Goal: Transaction & Acquisition: Purchase product/service

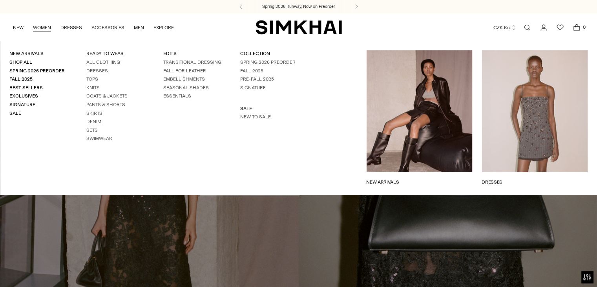
click at [90, 69] on link "Dresses" at bounding box center [97, 70] width 22 height 5
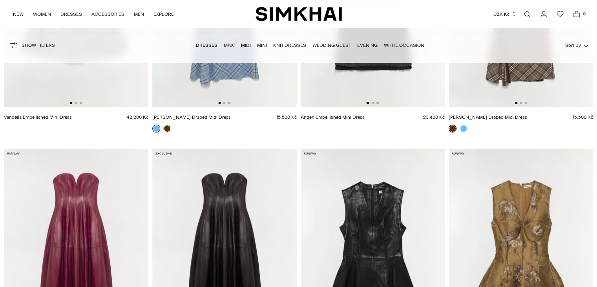
scroll to position [221, 0]
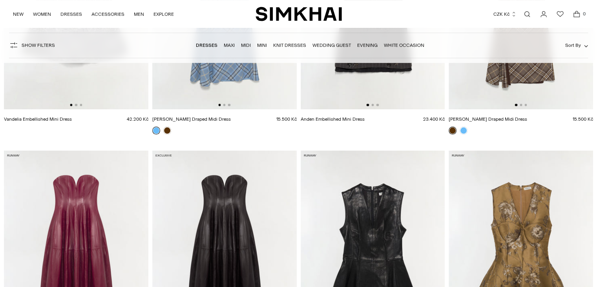
drag, startPoint x: 591, startPoint y: 68, endPoint x: 594, endPoint y: 90, distance: 22.5
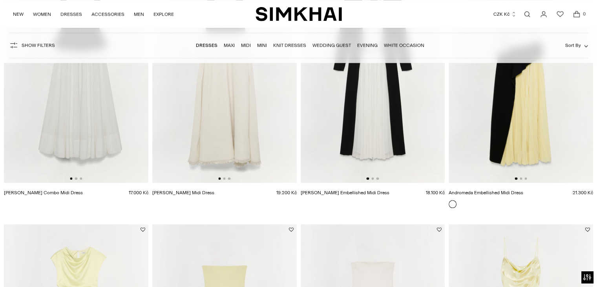
scroll to position [3652, 0]
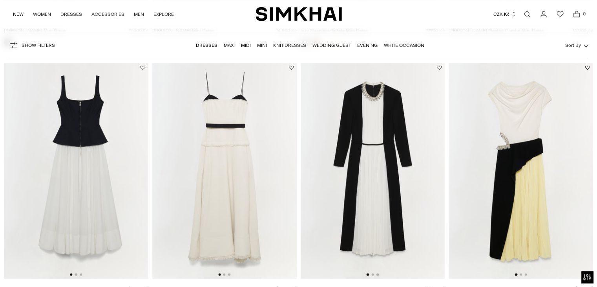
drag, startPoint x: 598, startPoint y: 35, endPoint x: 600, endPoint y: 137, distance: 102.5
click at [83, 196] on img at bounding box center [76, 170] width 144 height 217
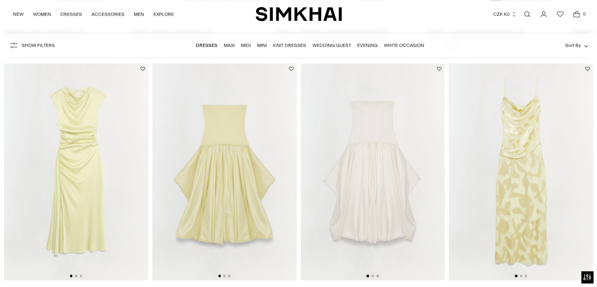
scroll to position [3963, 0]
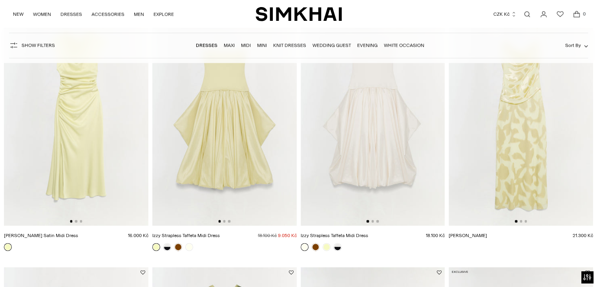
click at [225, 154] on img at bounding box center [224, 117] width 144 height 217
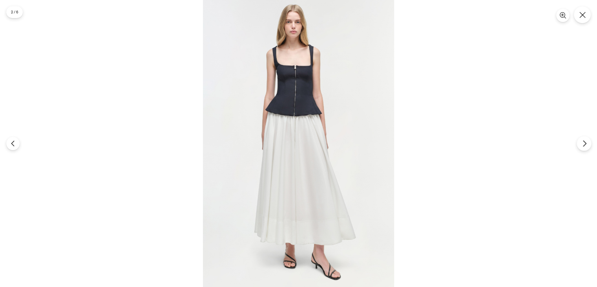
click at [584, 142] on icon "Next" at bounding box center [584, 143] width 7 height 7
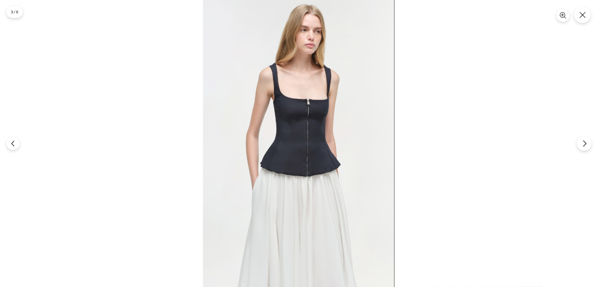
click at [584, 142] on icon "Next" at bounding box center [584, 143] width 7 height 7
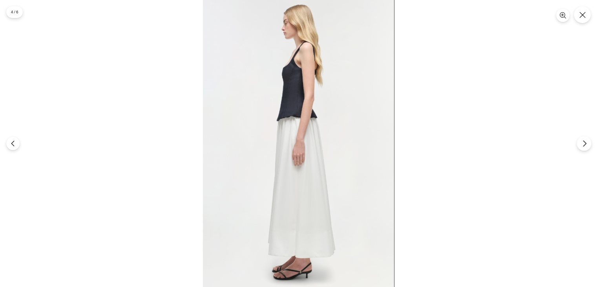
click at [584, 142] on icon "Next" at bounding box center [584, 143] width 7 height 7
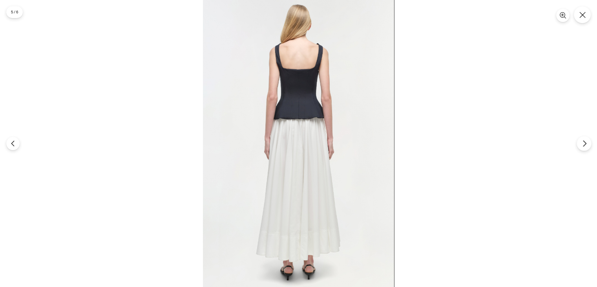
click at [585, 141] on icon "Next" at bounding box center [584, 143] width 7 height 7
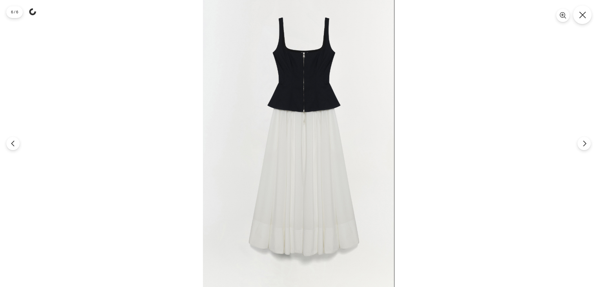
click at [581, 16] on icon "Close" at bounding box center [582, 14] width 7 height 7
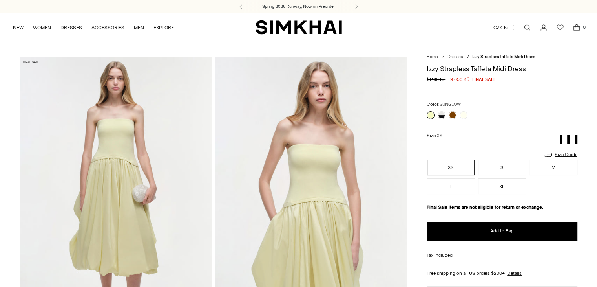
click at [140, 154] on img at bounding box center [116, 201] width 192 height 288
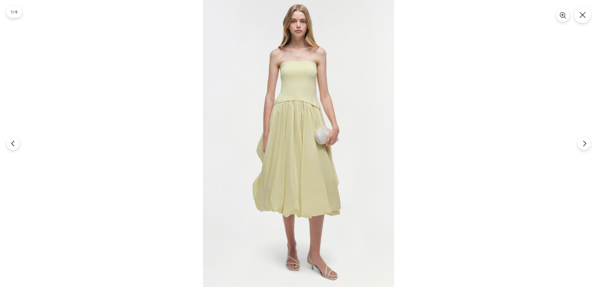
click at [277, 164] on img at bounding box center [298, 143] width 191 height 287
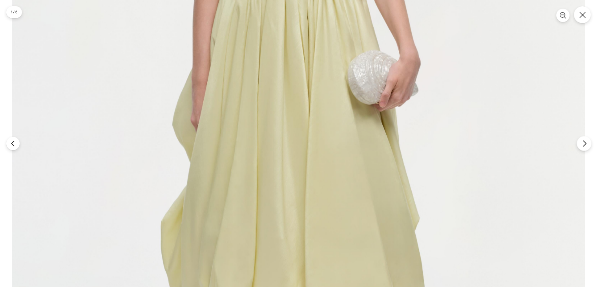
click at [584, 144] on icon "Next" at bounding box center [584, 144] width 3 height 6
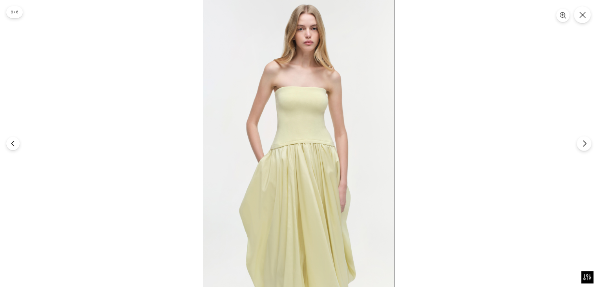
click at [584, 144] on icon "Next" at bounding box center [584, 144] width 3 height 6
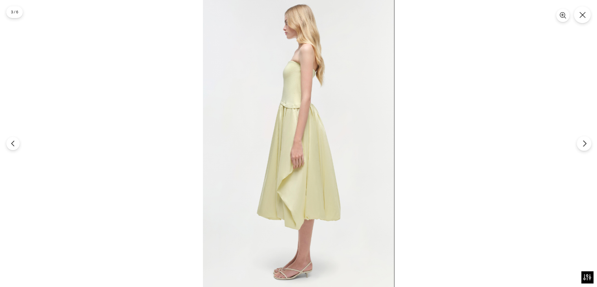
click at [584, 141] on icon "Next" at bounding box center [584, 144] width 3 height 6
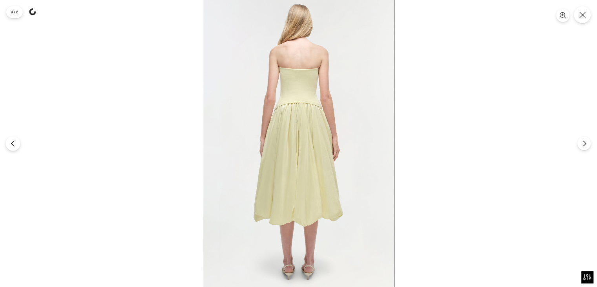
click at [9, 141] on icon "Previous" at bounding box center [12, 143] width 7 height 7
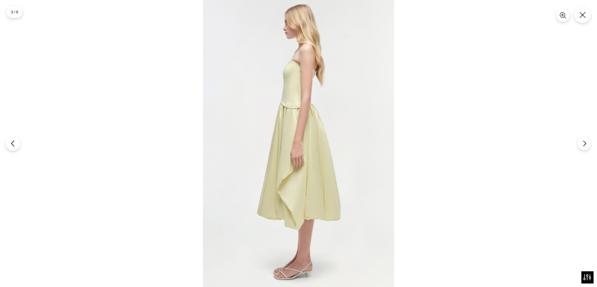
click at [9, 141] on icon "Previous" at bounding box center [12, 143] width 7 height 7
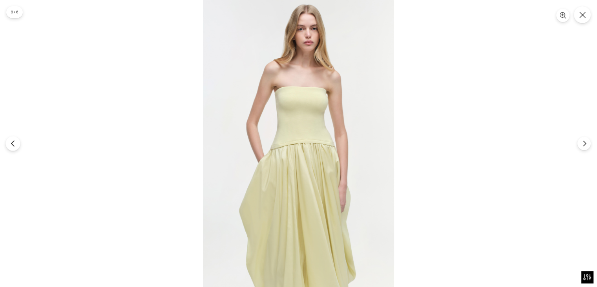
click at [9, 141] on icon "Previous" at bounding box center [12, 143] width 7 height 7
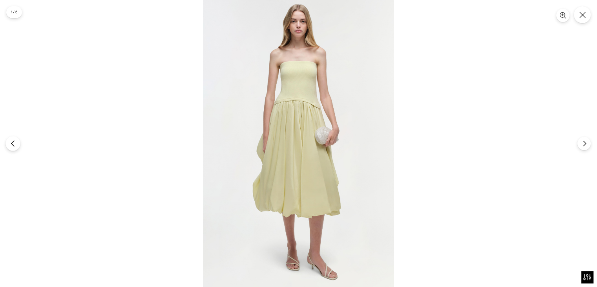
click at [9, 141] on icon "Previous" at bounding box center [12, 143] width 7 height 7
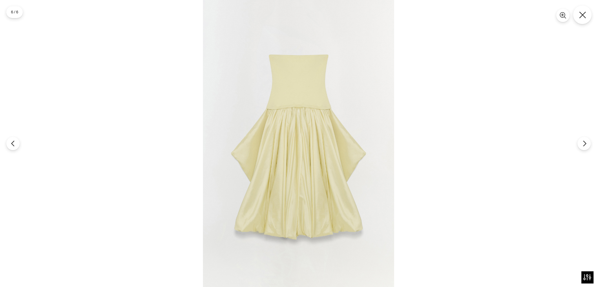
click at [585, 13] on icon "Close" at bounding box center [582, 14] width 7 height 7
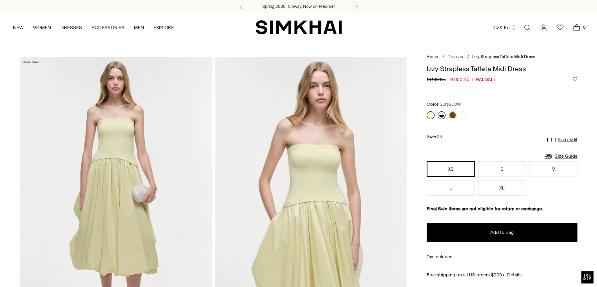
click at [442, 115] on link at bounding box center [442, 115] width 8 height 8
click at [570, 154] on link "Size Guide" at bounding box center [561, 156] width 34 height 10
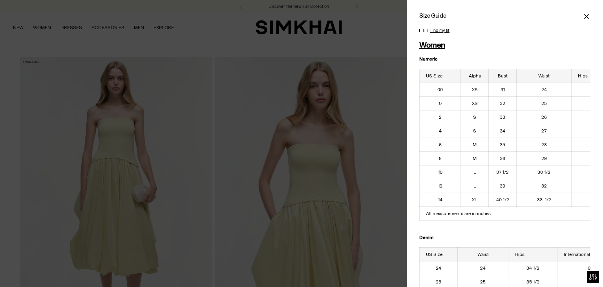
click at [583, 14] on icon "Close" at bounding box center [586, 17] width 6 height 8
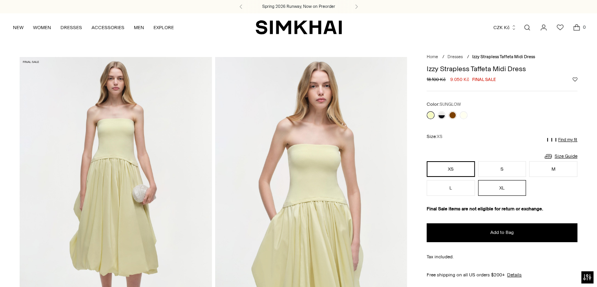
click at [504, 189] on button "XL" at bounding box center [502, 188] width 48 height 16
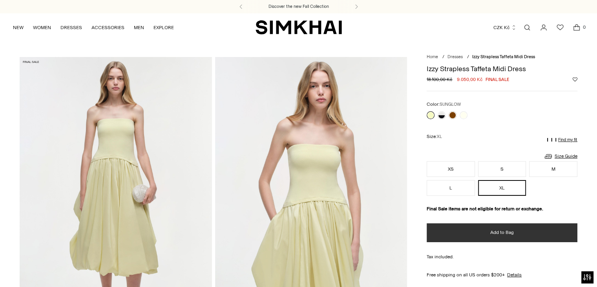
click at [497, 233] on span "Add to Bag" at bounding box center [502, 232] width 24 height 7
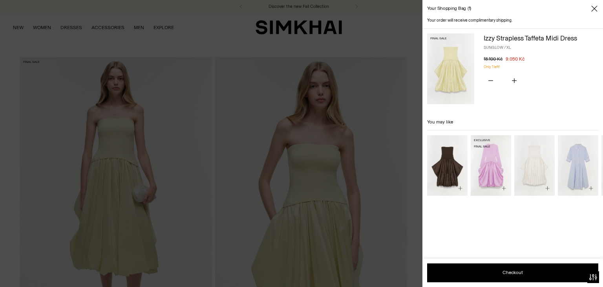
click at [0, 0] on img "Kenlie Taffeta Knit Midi Dress" at bounding box center [0, 0] width 0 height 0
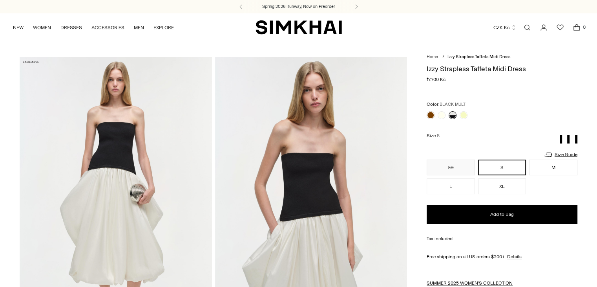
click at [124, 190] on img at bounding box center [116, 201] width 192 height 288
click at [116, 159] on img at bounding box center [116, 201] width 192 height 288
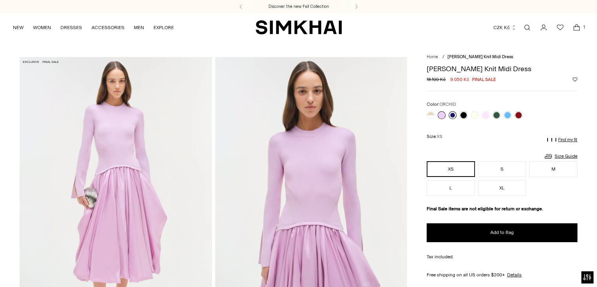
click at [454, 115] on link at bounding box center [453, 115] width 8 height 8
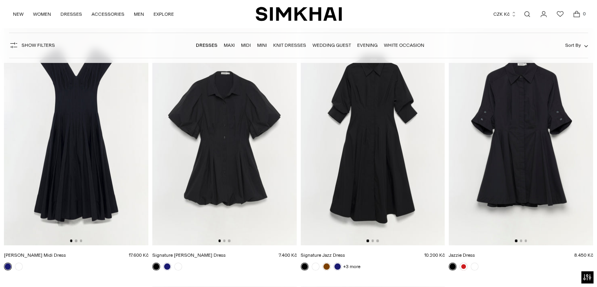
scroll to position [6019, 0]
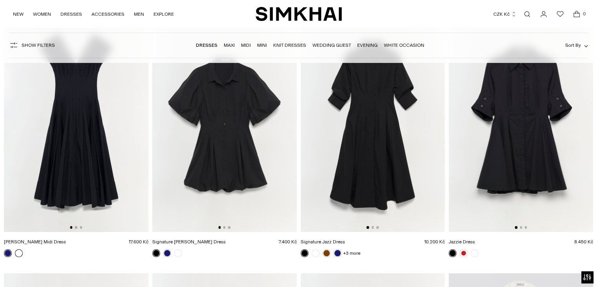
click at [17, 252] on link at bounding box center [19, 253] width 8 height 8
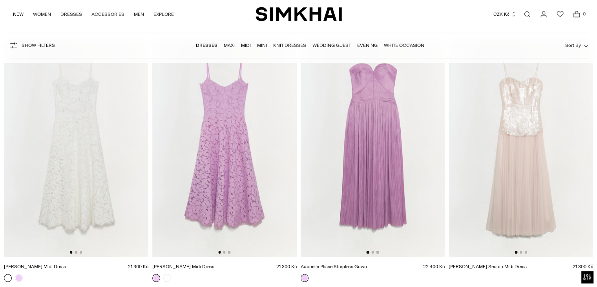
scroll to position [6795, 0]
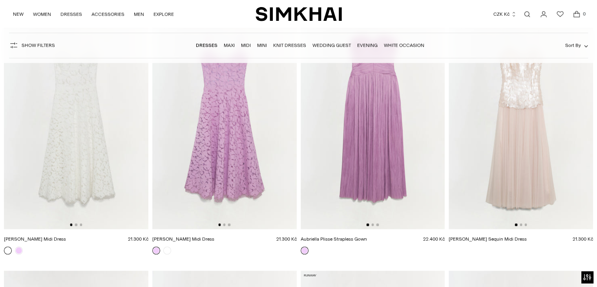
click at [221, 161] on img at bounding box center [224, 120] width 144 height 217
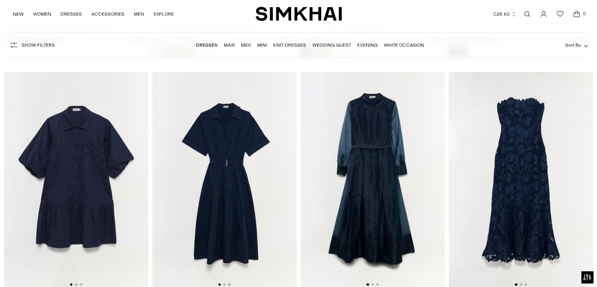
scroll to position [1785, 0]
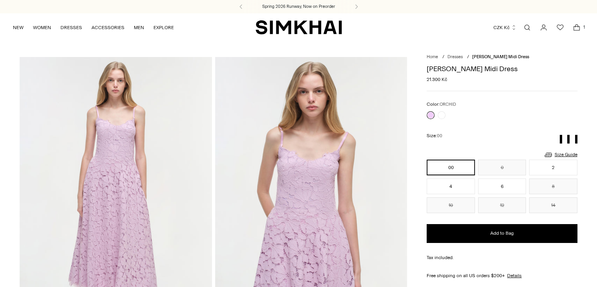
click at [315, 230] on img at bounding box center [311, 201] width 192 height 288
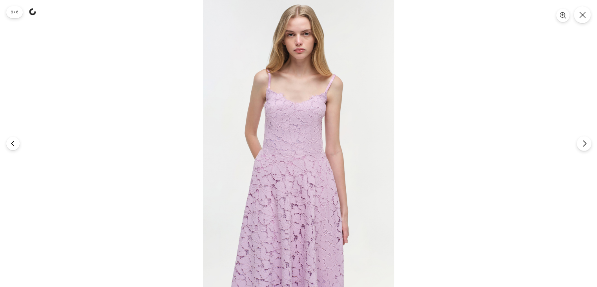
click at [585, 143] on icon "Next" at bounding box center [584, 143] width 7 height 7
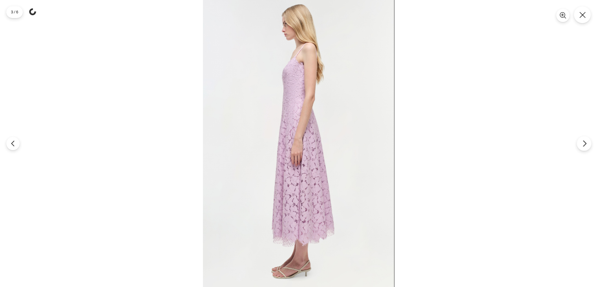
click at [585, 142] on icon "Next" at bounding box center [584, 143] width 7 height 7
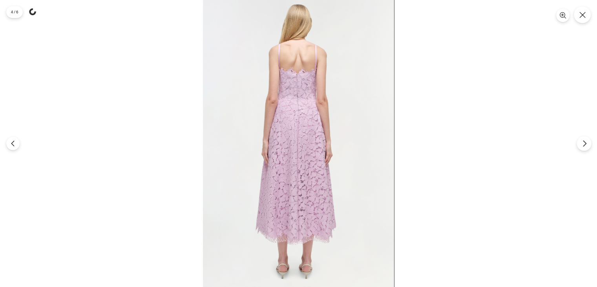
click at [584, 142] on icon "Next" at bounding box center [584, 143] width 7 height 7
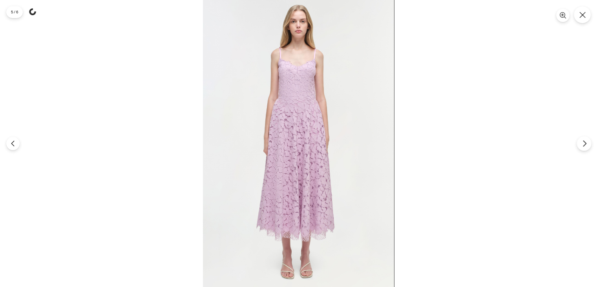
click at [584, 142] on icon "Next" at bounding box center [584, 143] width 7 height 7
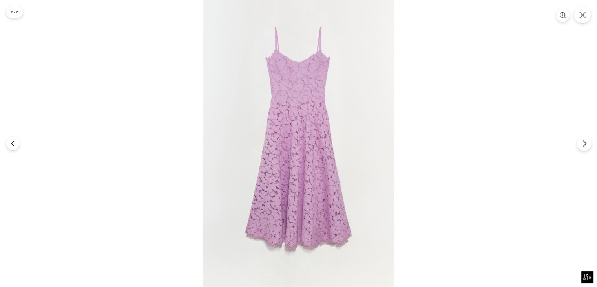
click at [585, 142] on icon "Next" at bounding box center [584, 143] width 7 height 7
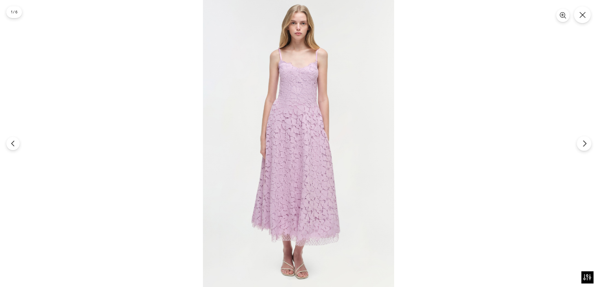
click at [585, 142] on icon "Next" at bounding box center [584, 143] width 7 height 7
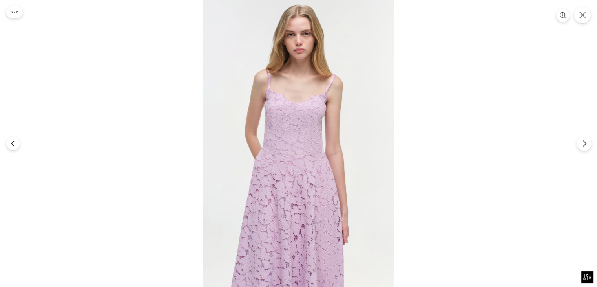
click at [585, 142] on icon "Next" at bounding box center [584, 143] width 7 height 7
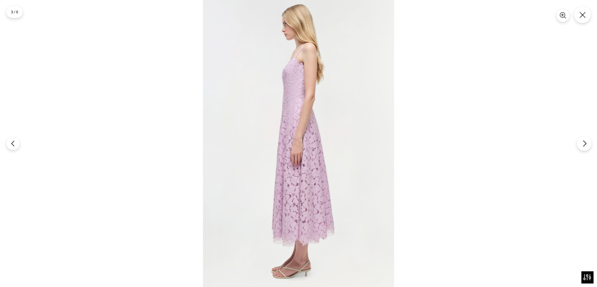
click at [585, 142] on icon "Next" at bounding box center [584, 143] width 7 height 7
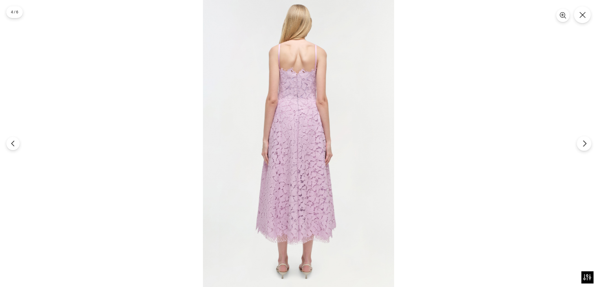
click at [585, 142] on icon "Next" at bounding box center [584, 143] width 7 height 7
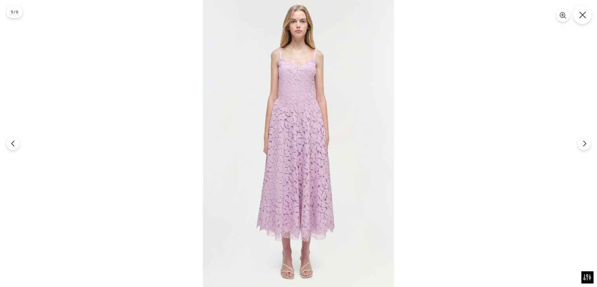
click at [584, 15] on icon "Close" at bounding box center [582, 14] width 7 height 7
